Goal: Information Seeking & Learning: Learn about a topic

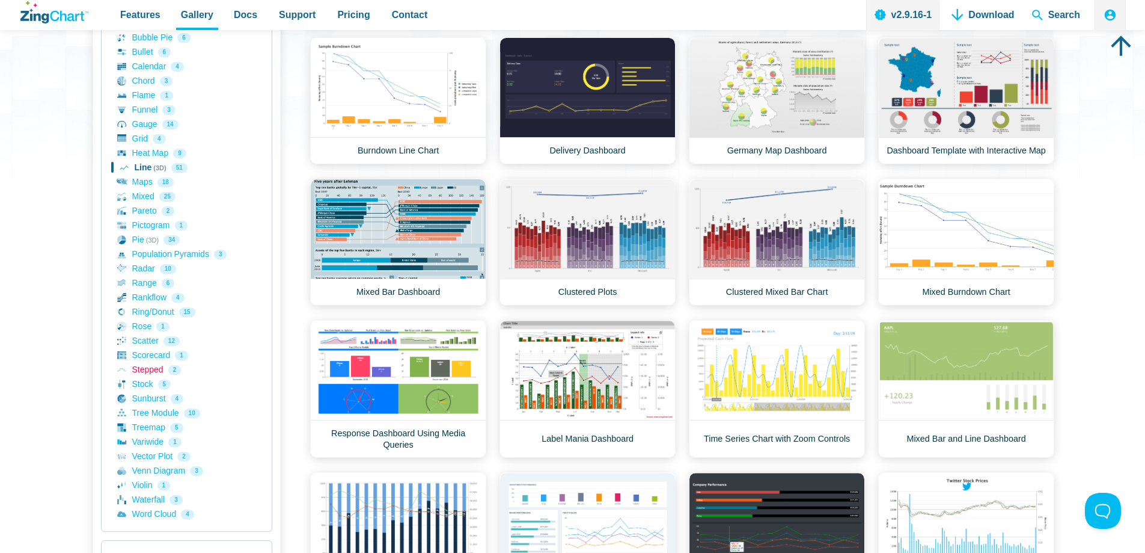
scroll to position [240, 0]
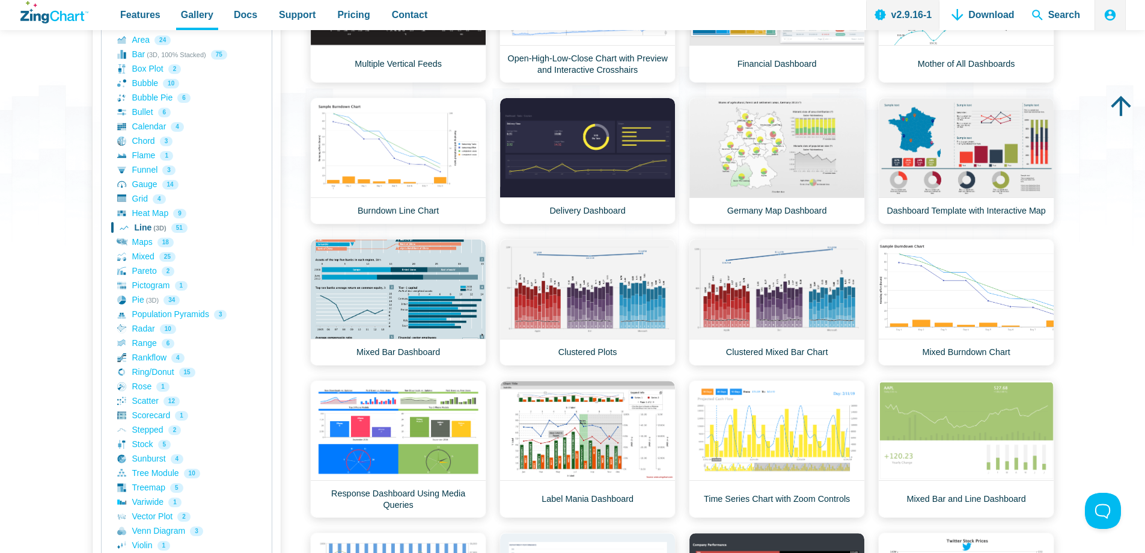
click at [144, 225] on link "Line (3D) 51" at bounding box center [186, 228] width 139 height 14
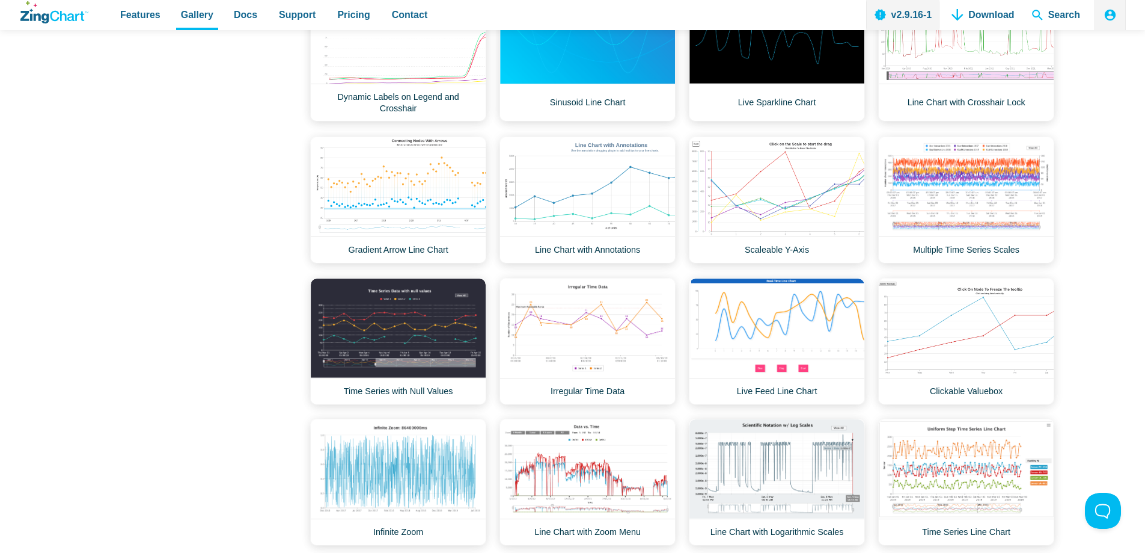
scroll to position [1142, 0]
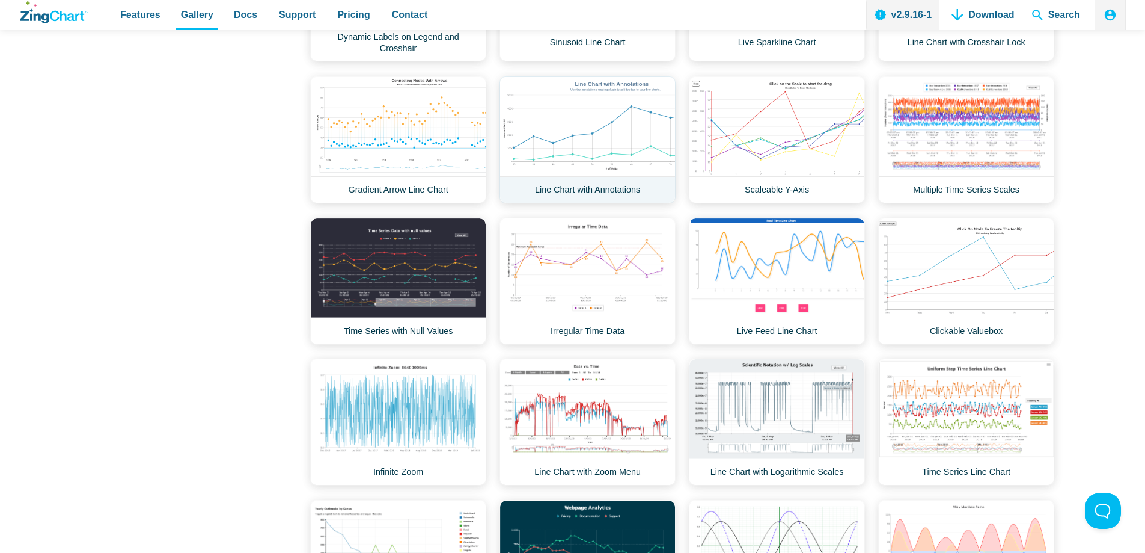
click at [640, 188] on link "Line Chart with Annotations" at bounding box center [588, 139] width 176 height 127
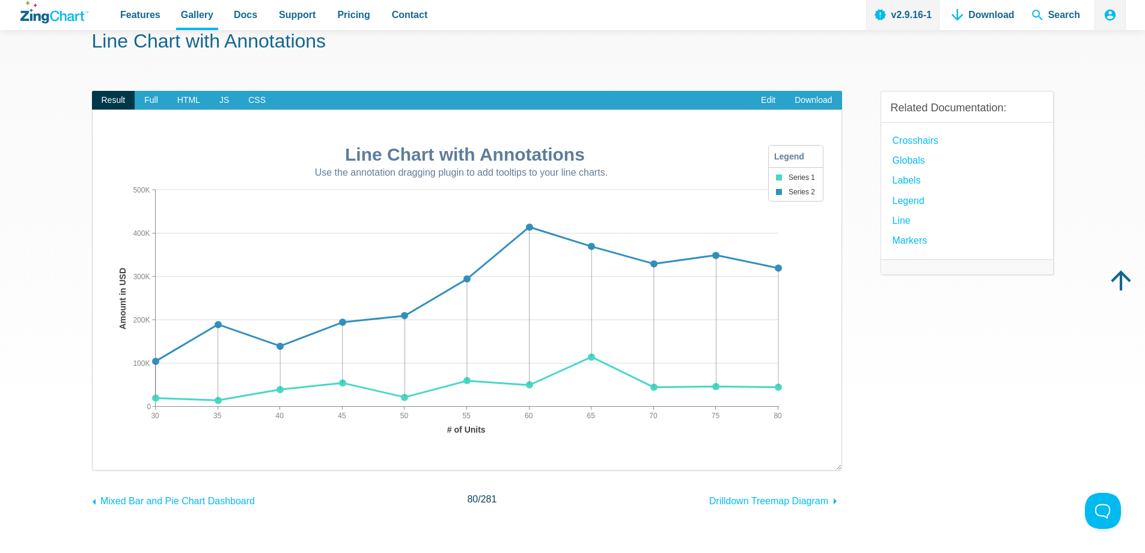
scroll to position [60, 0]
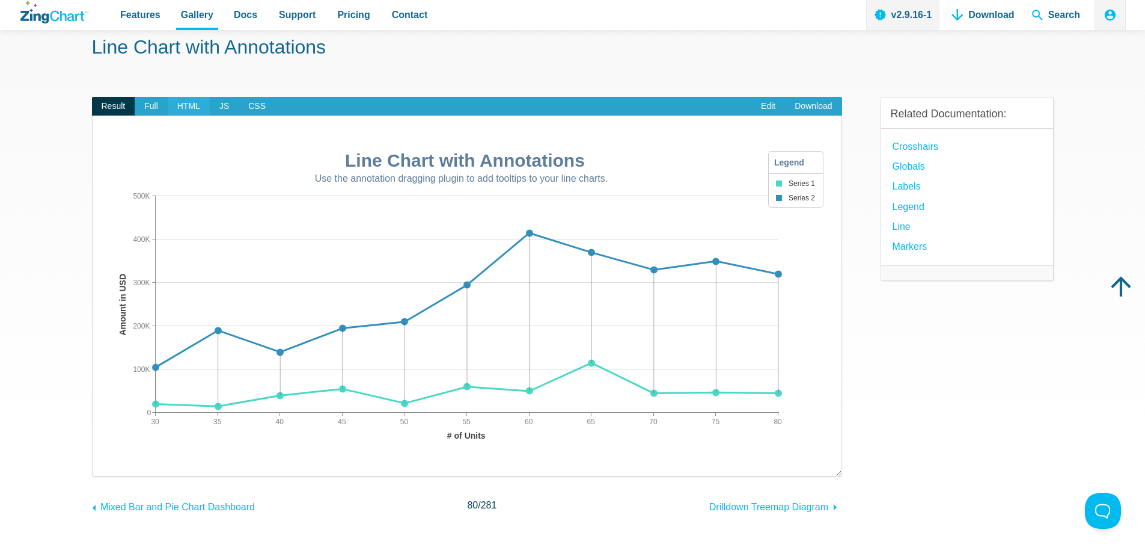
click at [191, 107] on span "HTML" at bounding box center [189, 106] width 42 height 19
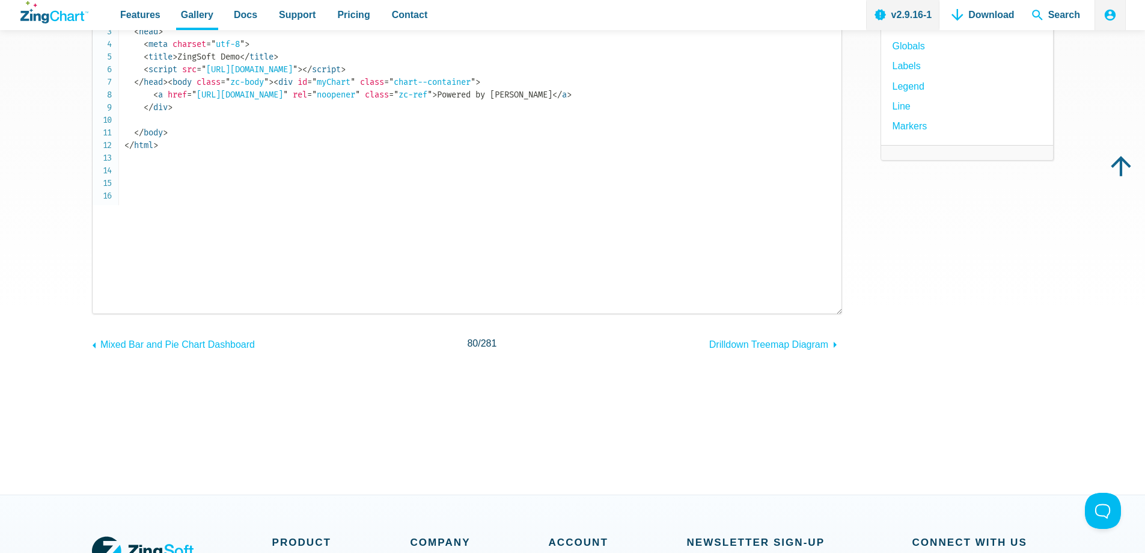
scroll to position [120, 0]
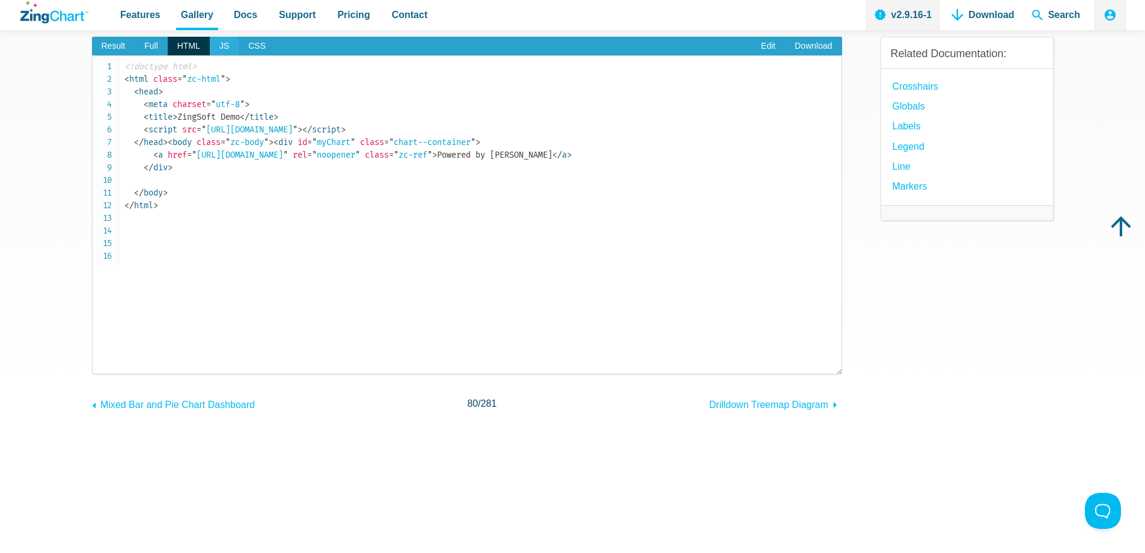
click at [221, 50] on span "JS" at bounding box center [224, 46] width 29 height 19
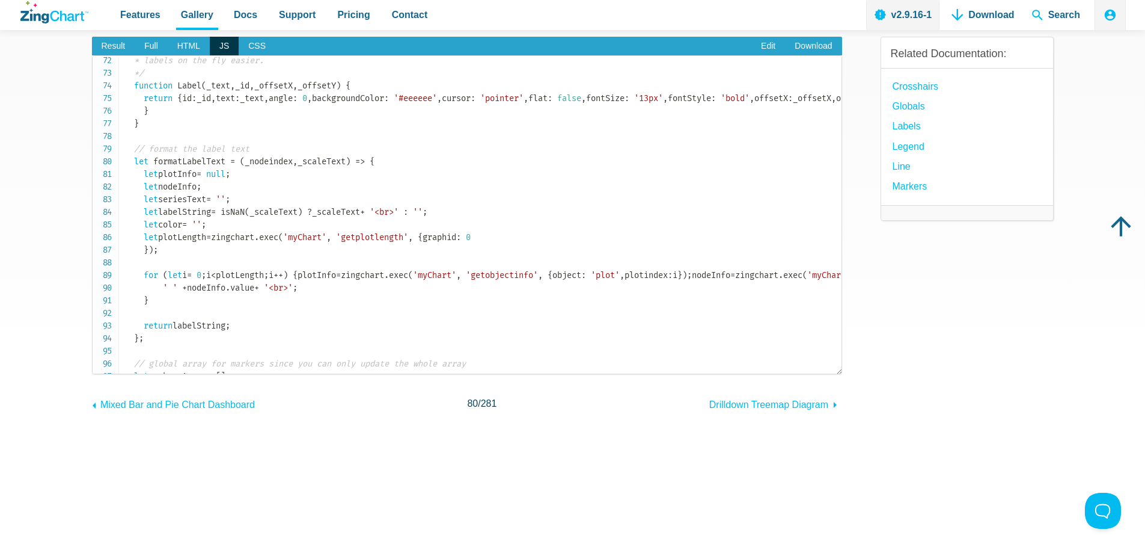
scroll to position [902, 0]
drag, startPoint x: 160, startPoint y: 121, endPoint x: 165, endPoint y: 200, distance: 79.5
click at [165, 200] on code "// full ZingChart schema can be found here: // [URL][DOMAIN_NAME] let chartConf…" at bounding box center [482, 244] width 717 height 2172
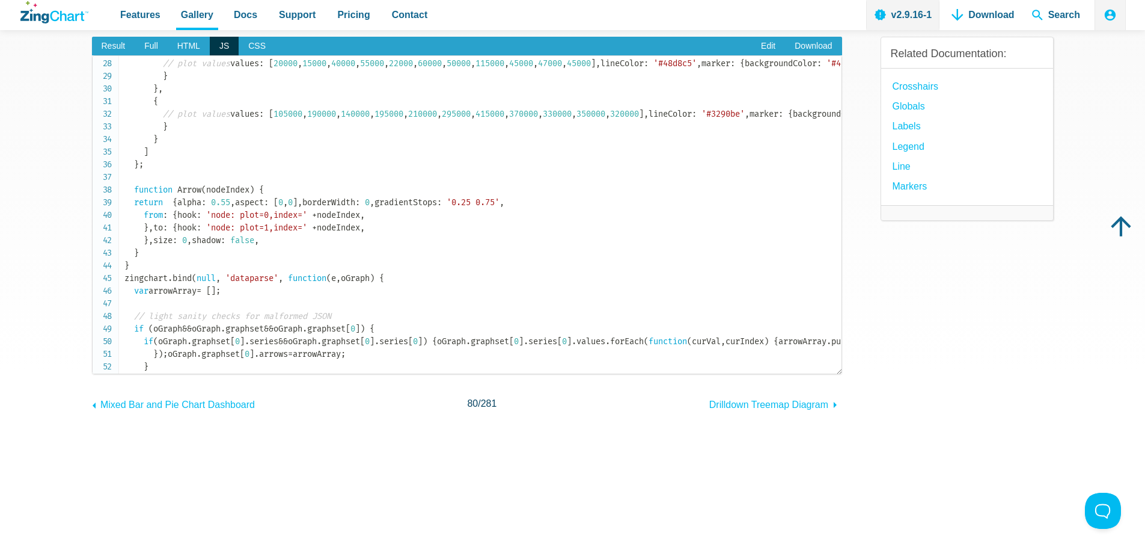
scroll to position [361, 0]
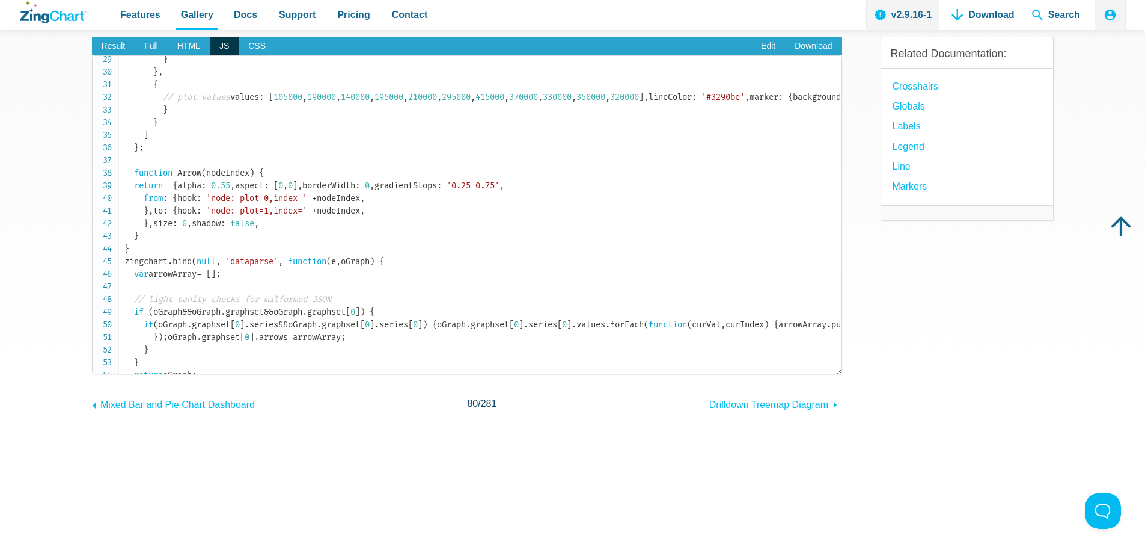
drag, startPoint x: 647, startPoint y: 200, endPoint x: 169, endPoint y: 198, distance: 478.0
copy span "[URL][DOMAIN_NAME]"
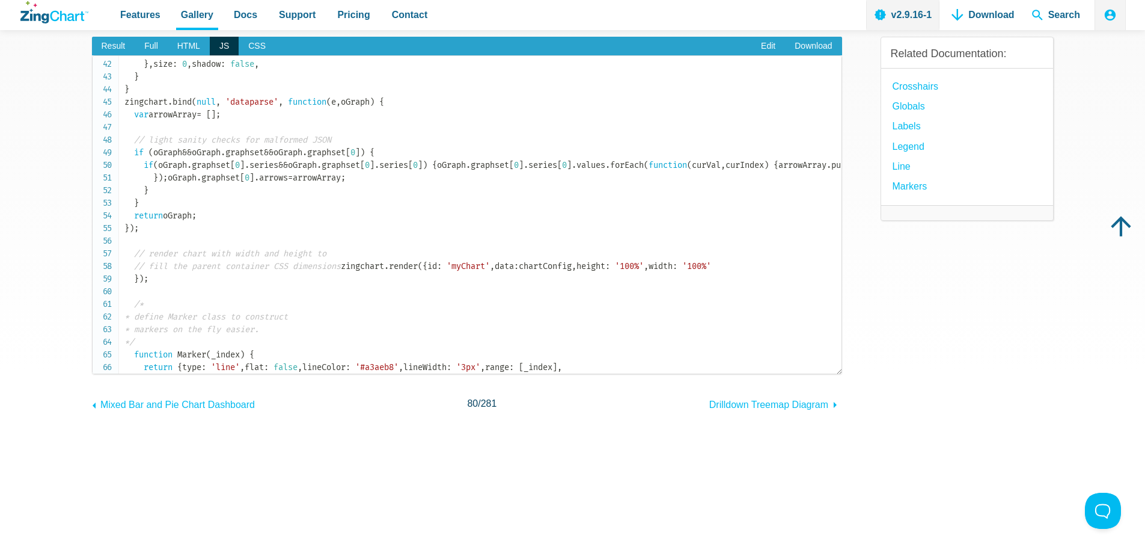
scroll to position [541, 0]
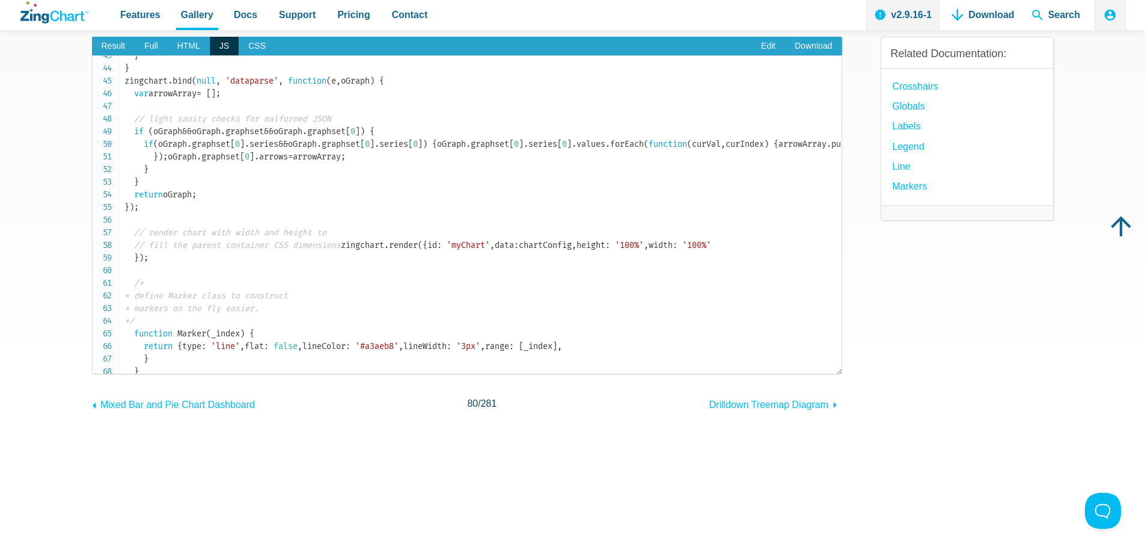
drag, startPoint x: 213, startPoint y: 222, endPoint x: 328, endPoint y: 222, distance: 114.8
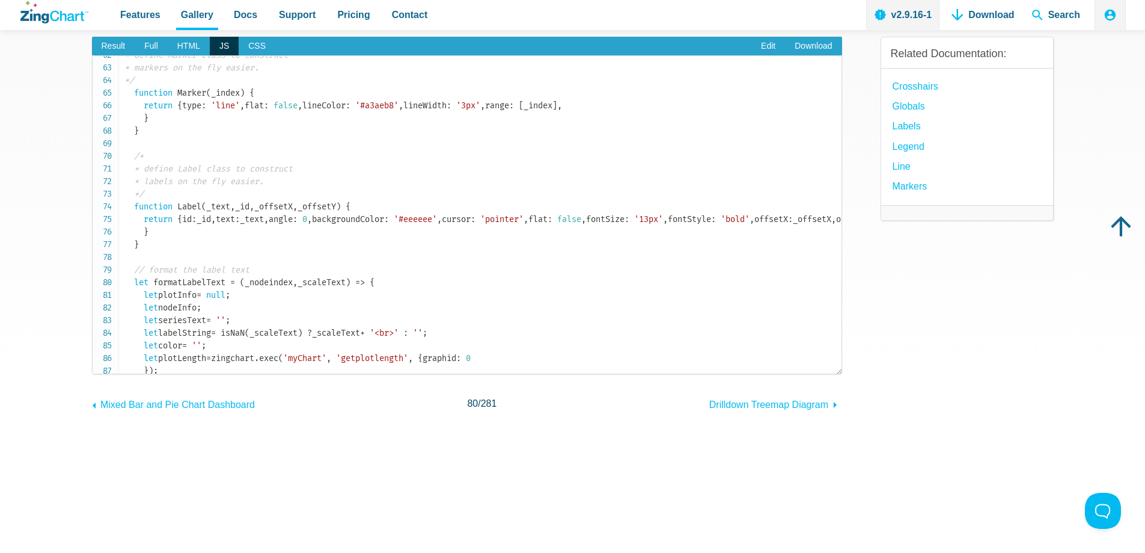
scroll to position [842, 0]
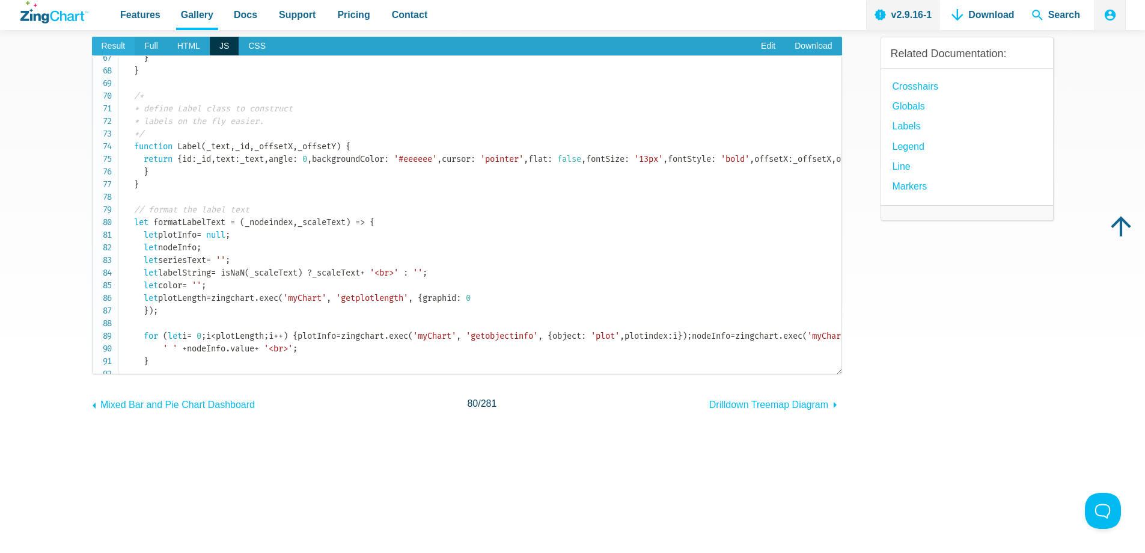
click at [111, 38] on span "Result" at bounding box center [113, 46] width 43 height 19
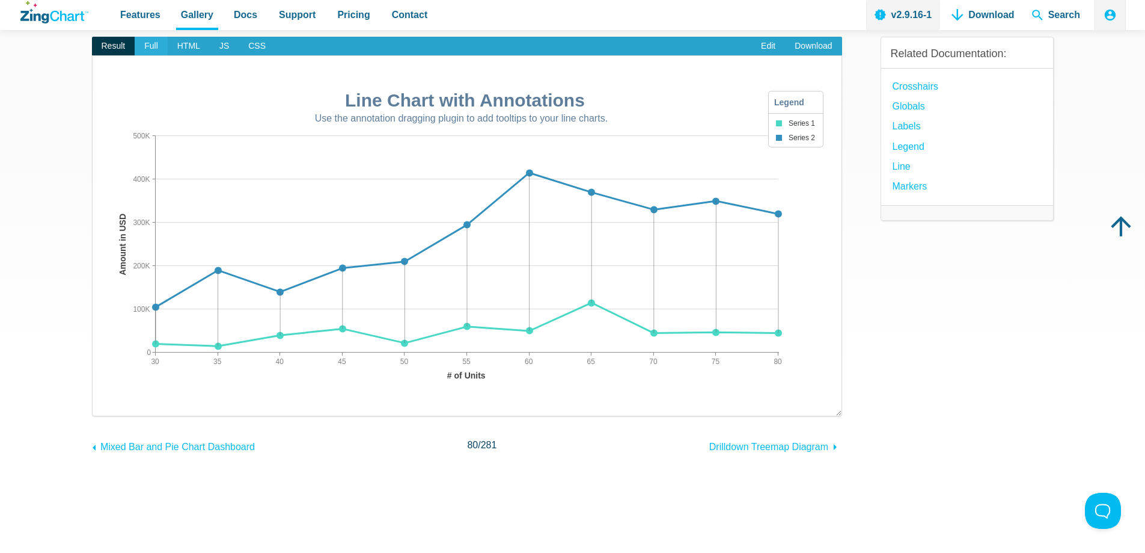
click at [153, 52] on span "Full" at bounding box center [151, 46] width 33 height 19
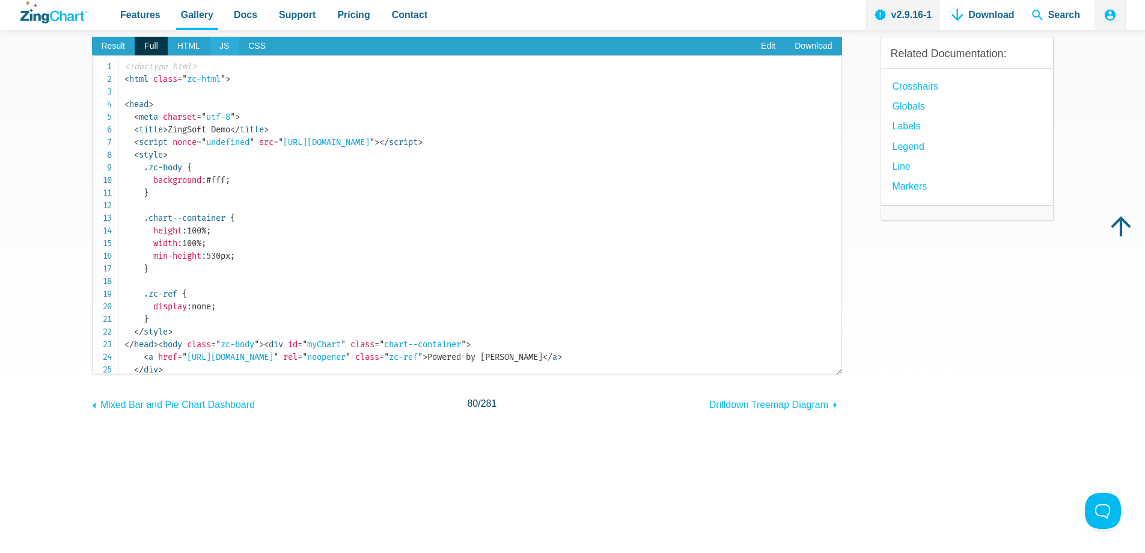
click at [228, 47] on span "JS" at bounding box center [224, 46] width 29 height 19
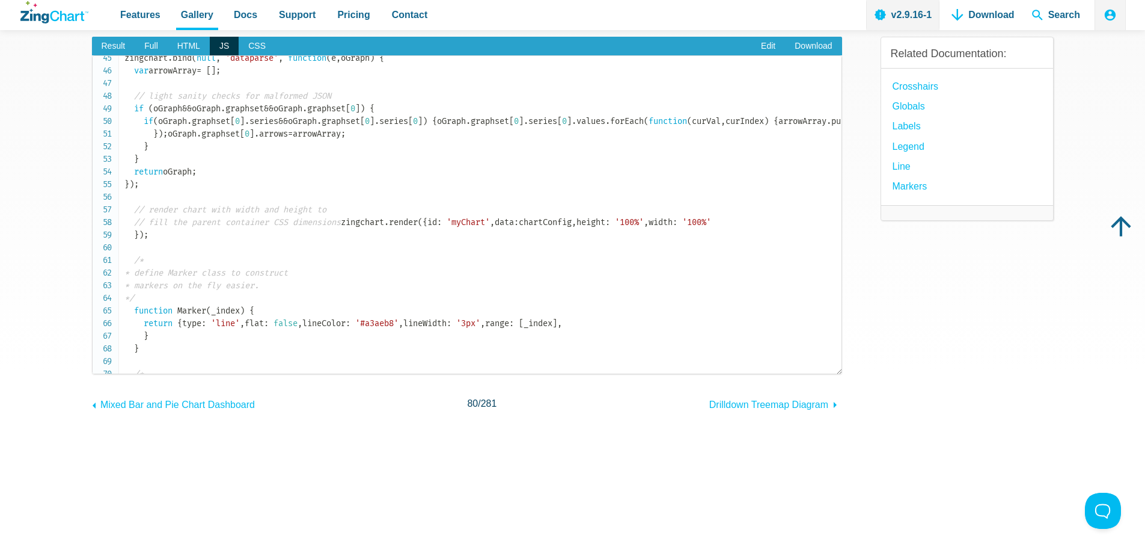
scroll to position [541, 0]
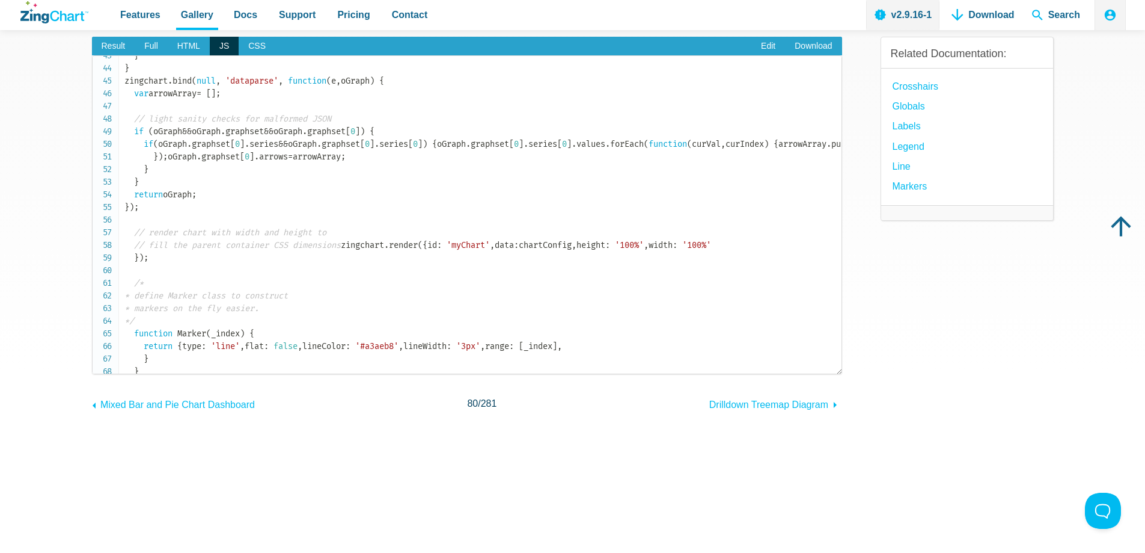
drag, startPoint x: 143, startPoint y: 158, endPoint x: 185, endPoint y: 158, distance: 41.5
drag, startPoint x: 153, startPoint y: 231, endPoint x: 254, endPoint y: 234, distance: 100.4
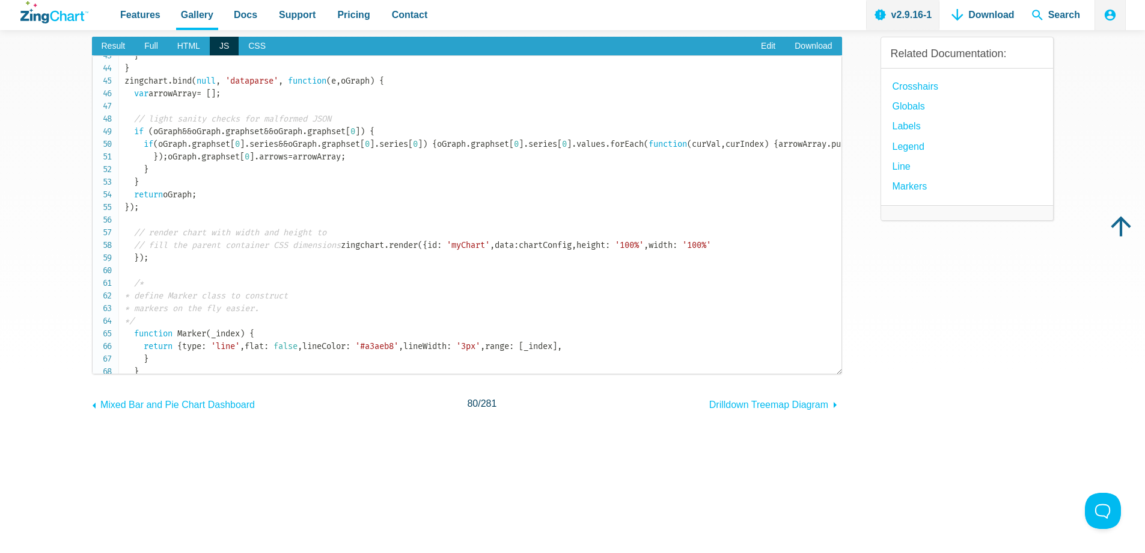
drag, startPoint x: 231, startPoint y: 220, endPoint x: 290, endPoint y: 218, distance: 59.0
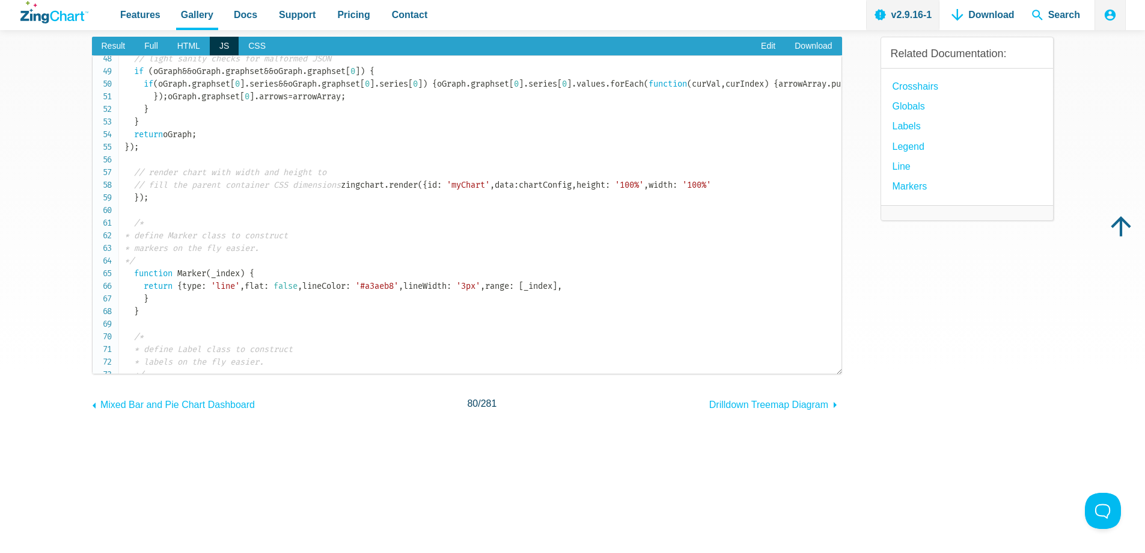
scroll to position [661, 0]
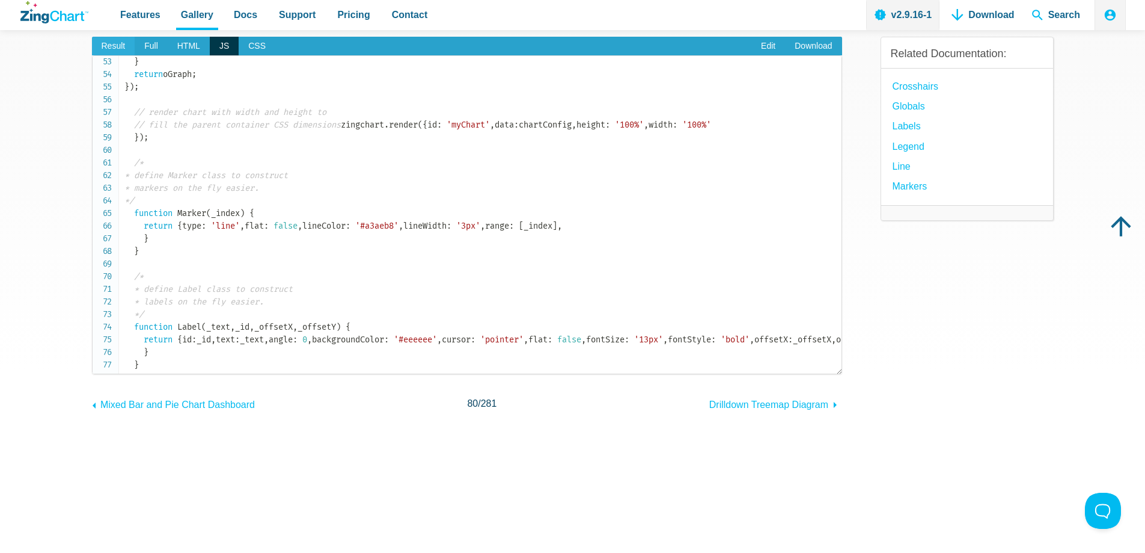
click at [105, 46] on span "Result" at bounding box center [113, 46] width 43 height 19
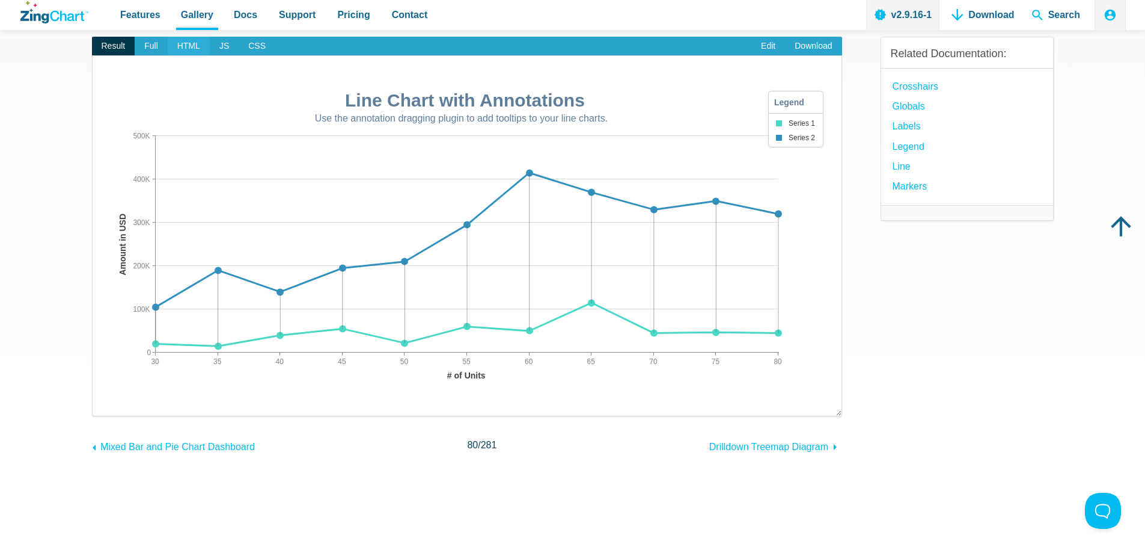
click at [187, 41] on span "HTML" at bounding box center [189, 46] width 42 height 19
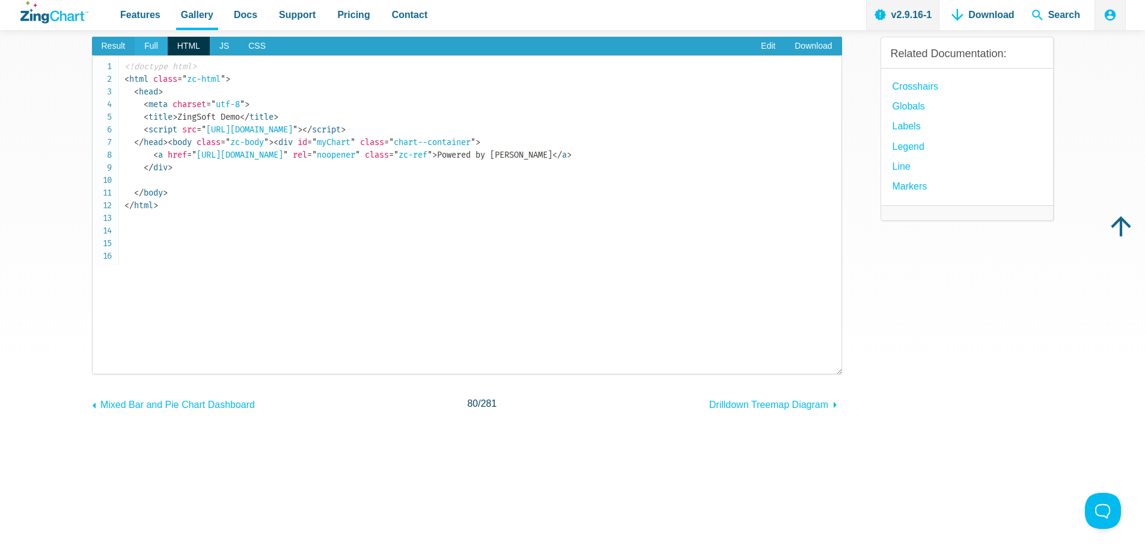
click at [155, 46] on span "Full" at bounding box center [151, 46] width 33 height 19
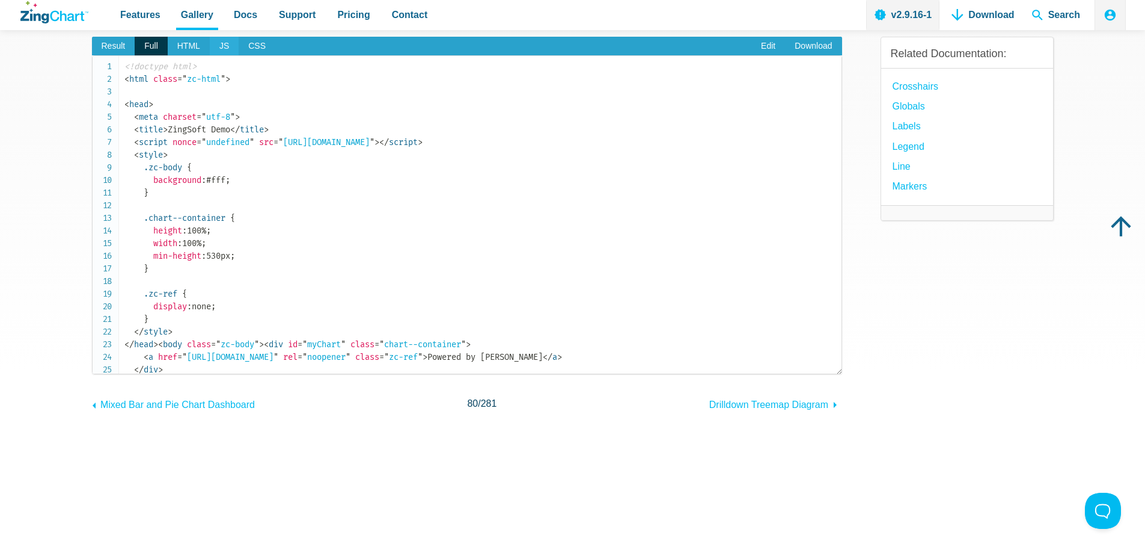
click at [225, 50] on span "JS" at bounding box center [224, 46] width 29 height 19
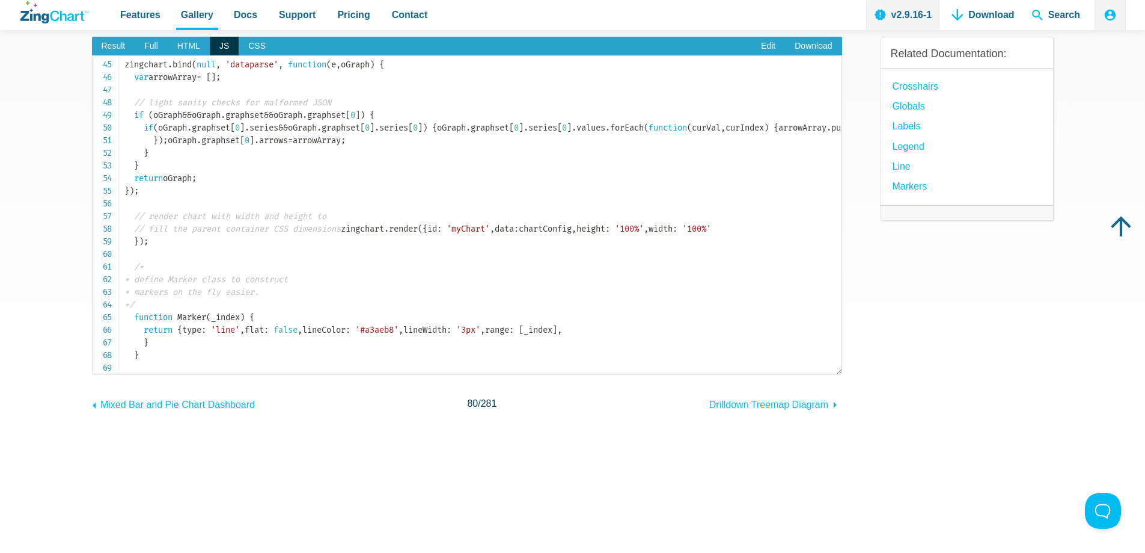
scroll to position [541, 0]
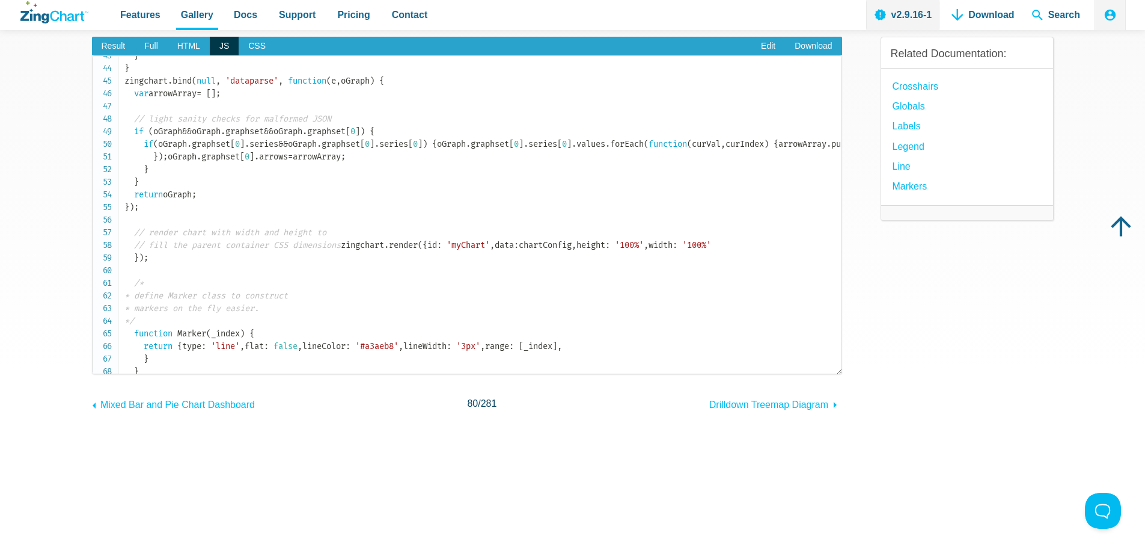
click at [72, 535] on section "Line Chart with Annotations Result Full HTML JS CSS Edit Download ​ Powered by …" at bounding box center [572, 245] width 1145 height 618
